Goal: Information Seeking & Learning: Learn about a topic

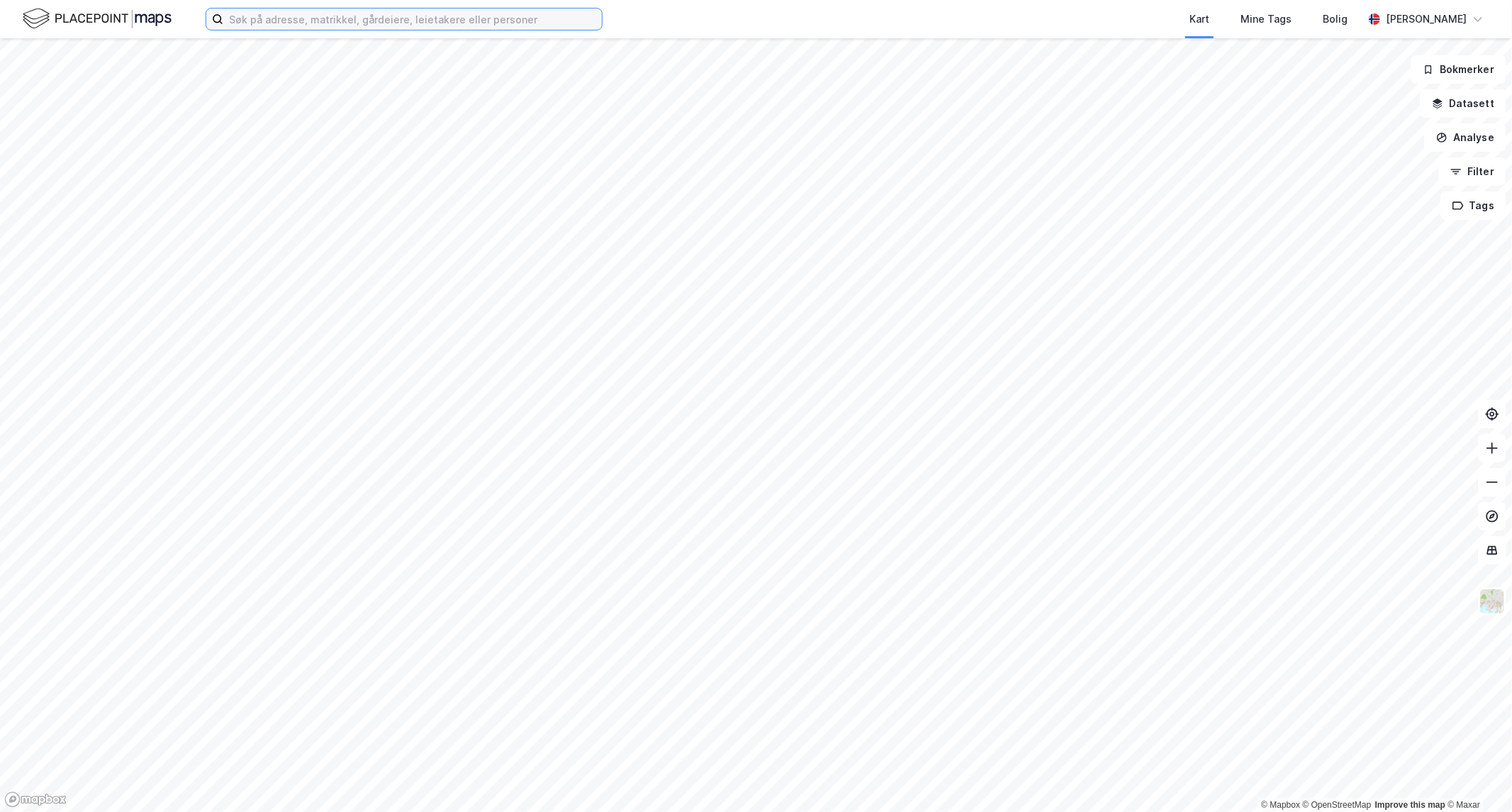
click at [301, 23] on input at bounding box center [412, 19] width 379 height 21
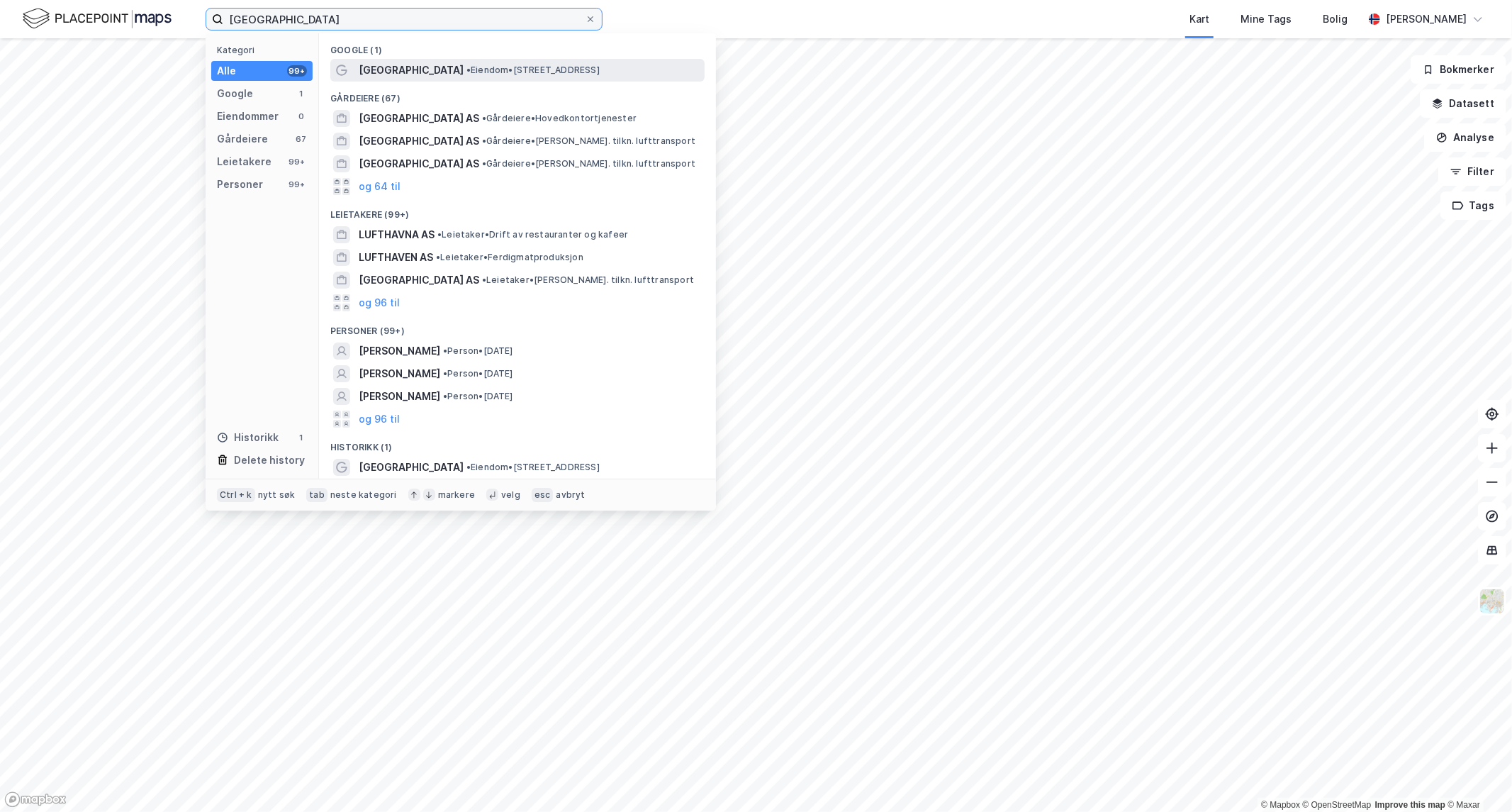
type input "[GEOGRAPHIC_DATA]"
